Goal: Task Accomplishment & Management: Use online tool/utility

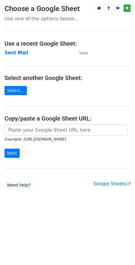
click at [19, 56] on td "Sent Mail" at bounding box center [38, 53] width 69 height 7
click at [19, 52] on strong "Sent Mail" at bounding box center [16, 52] width 24 height 5
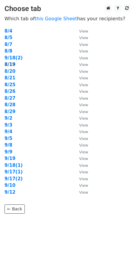
click at [13, 63] on strong "8/19" at bounding box center [9, 64] width 11 height 5
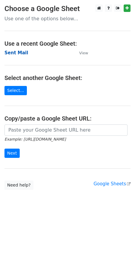
click at [24, 54] on strong "Sent Mail" at bounding box center [16, 52] width 24 height 5
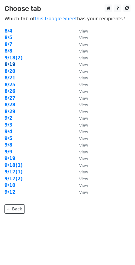
click at [11, 65] on strong "8/19" at bounding box center [9, 64] width 11 height 5
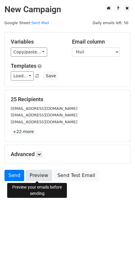
click at [42, 173] on link "Preview" at bounding box center [39, 175] width 26 height 11
click at [32, 176] on link "Preview" at bounding box center [39, 175] width 26 height 11
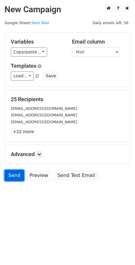
click at [16, 173] on link "Send" at bounding box center [14, 175] width 20 height 11
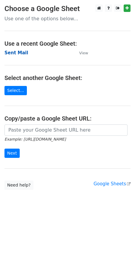
click at [16, 53] on strong "Sent Mail" at bounding box center [16, 52] width 24 height 5
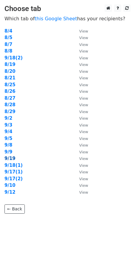
click at [12, 159] on strong "9/19" at bounding box center [9, 158] width 11 height 5
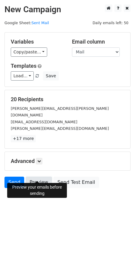
click at [32, 177] on link "Preview" at bounding box center [39, 182] width 26 height 11
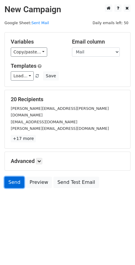
click at [17, 177] on link "Send" at bounding box center [14, 182] width 20 height 11
